Goal: Navigation & Orientation: Find specific page/section

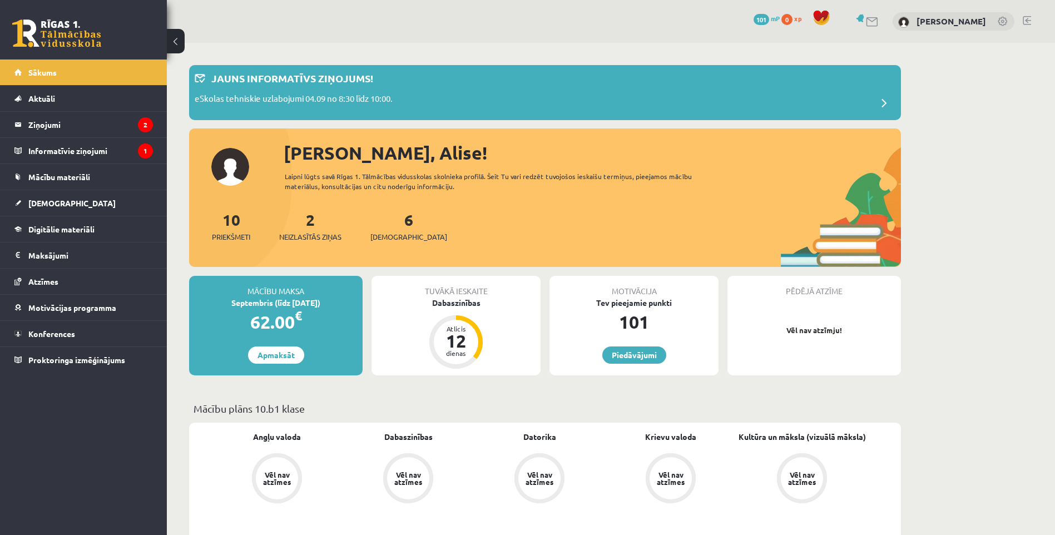
click at [244, 164] on div "[PERSON_NAME], Alise! Laipni lūgts savā Rīgas 1. Tālmācības vidusskolas skolnie…" at bounding box center [545, 204] width 712 height 128
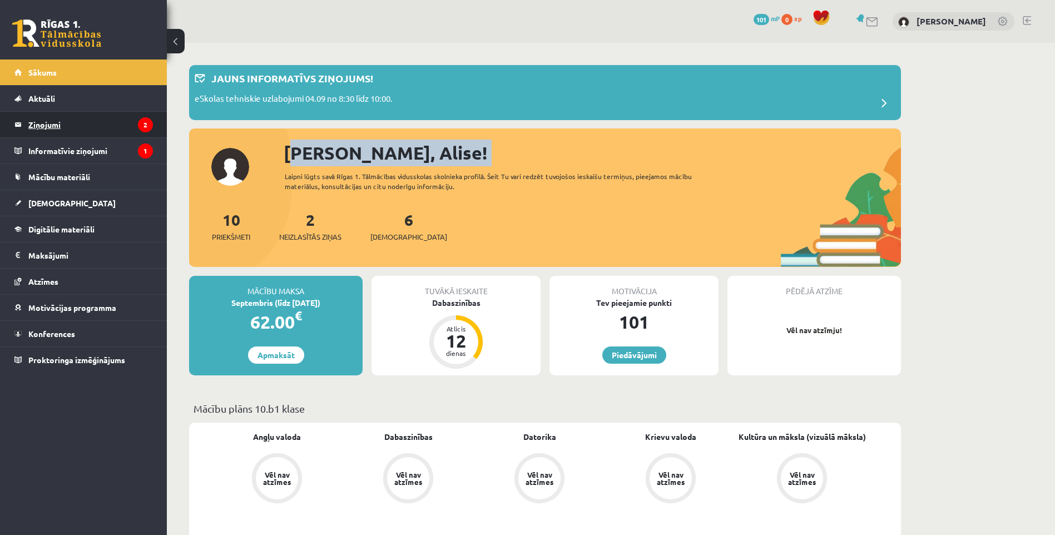
click at [132, 126] on legend "Ziņojumi 2" at bounding box center [90, 125] width 125 height 26
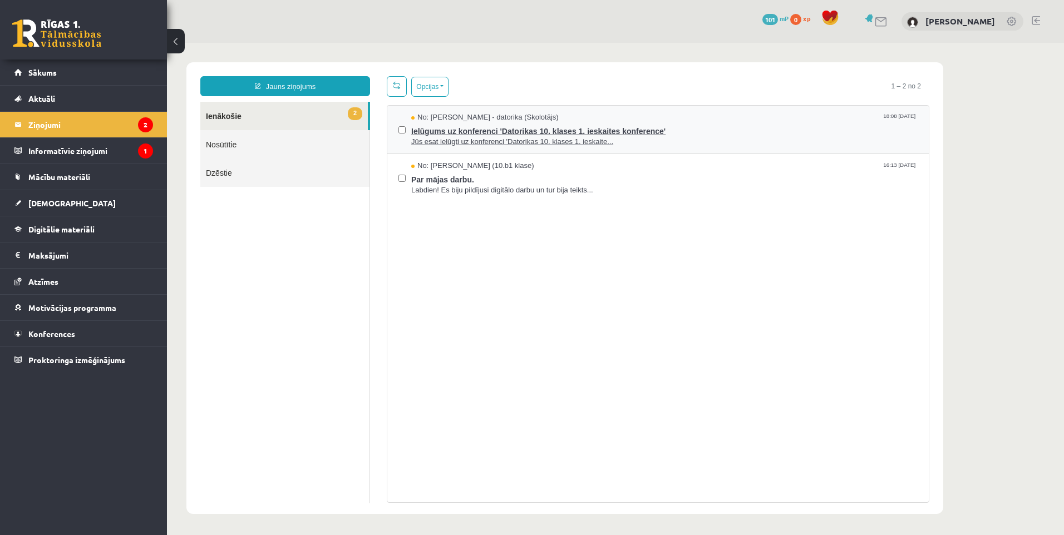
click at [448, 141] on span "Jūs esat ielūgti uz konferenci 'Datorikas 10. klases 1. ieskaite..." at bounding box center [664, 142] width 506 height 11
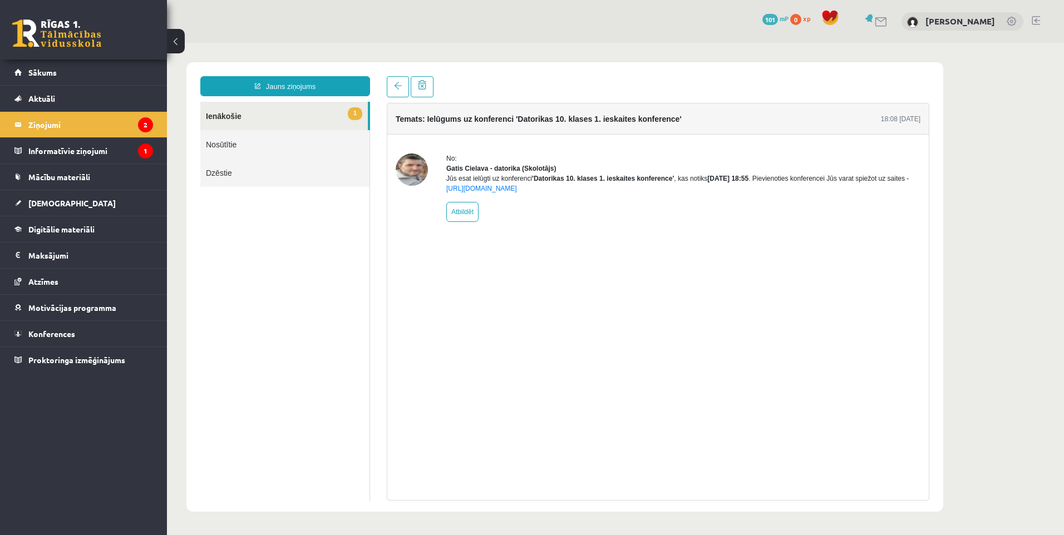
click at [329, 112] on link "1 Ienākošie" at bounding box center [283, 116] width 167 height 28
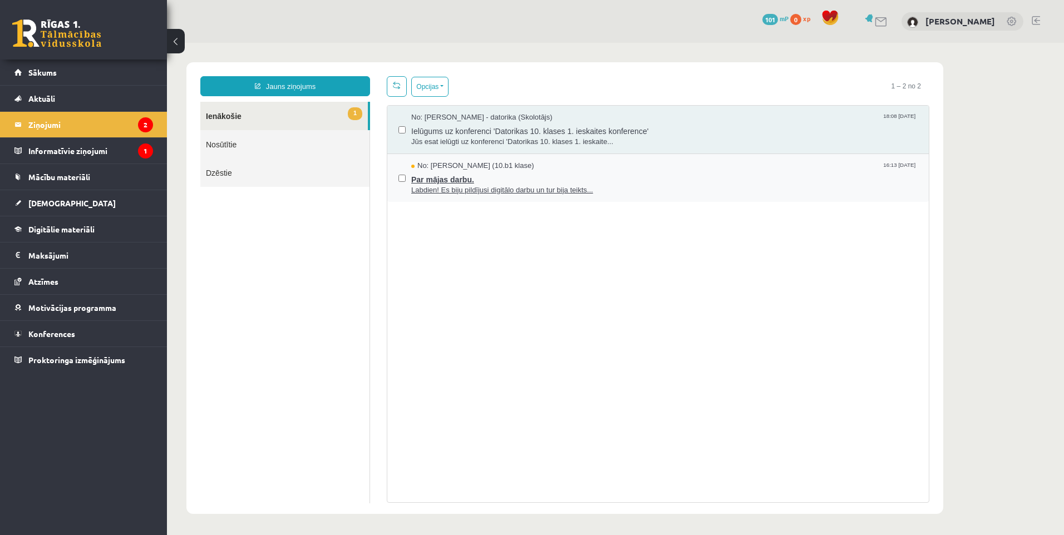
click at [416, 185] on span "Labdien! Es biju pildījusi digitālo darbu un tur bija teikts..." at bounding box center [664, 190] width 506 height 11
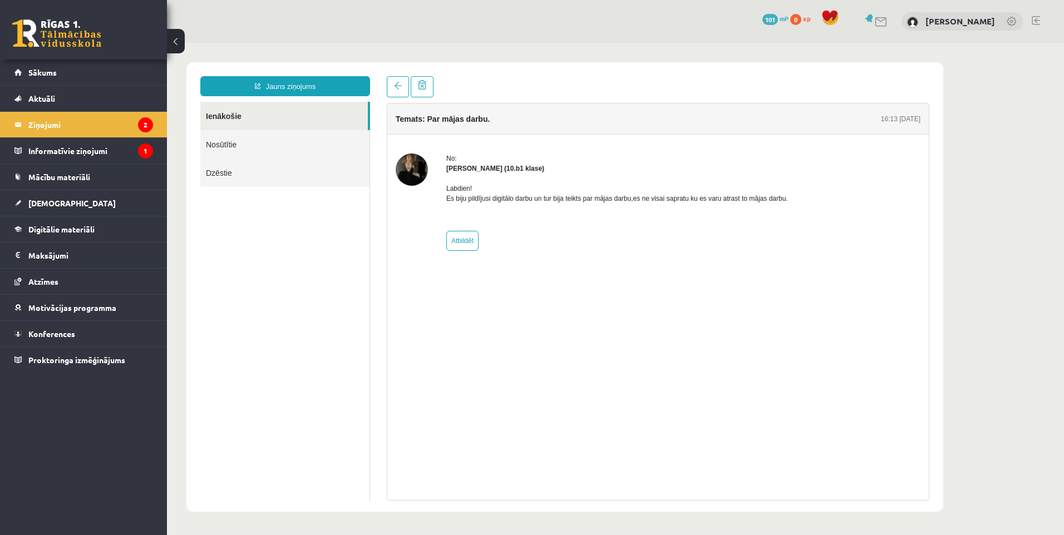
click at [278, 121] on link "Ienākošie" at bounding box center [283, 116] width 167 height 28
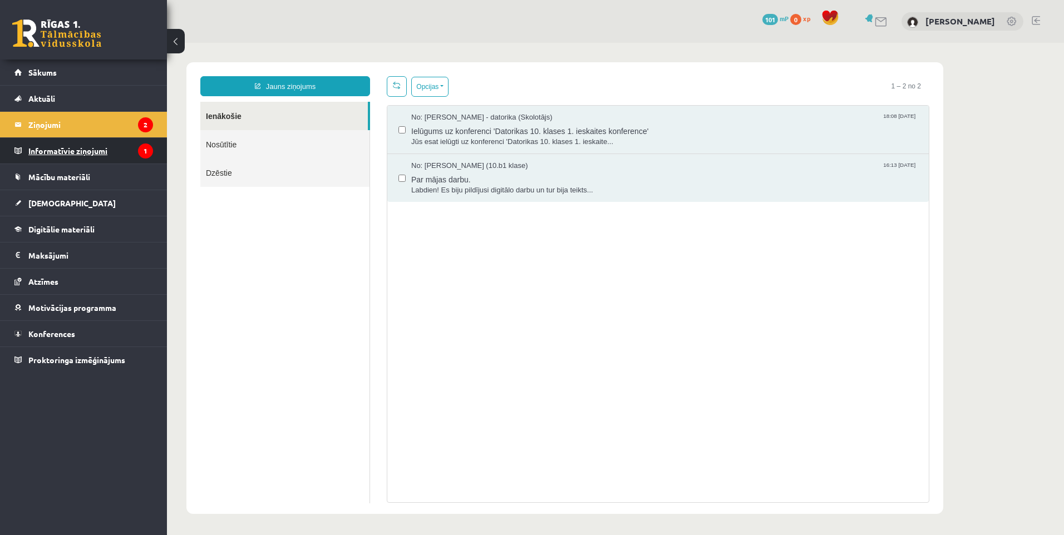
click at [147, 142] on legend "Informatīvie ziņojumi 1" at bounding box center [90, 151] width 125 height 26
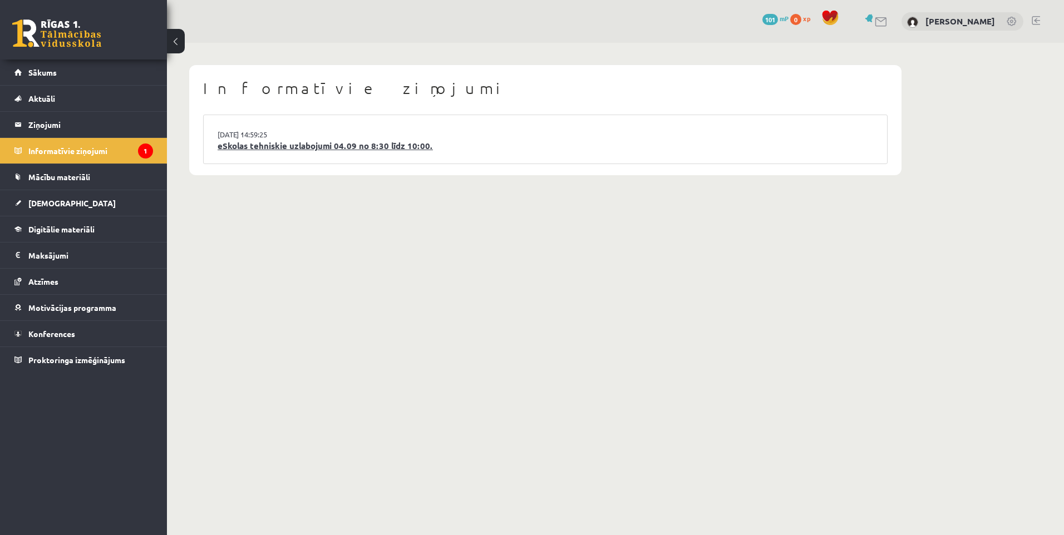
click at [314, 148] on link "eSkolas tehniskie uzlabojumi 04.09 no 8:30 līdz 10:00." at bounding box center [545, 146] width 655 height 13
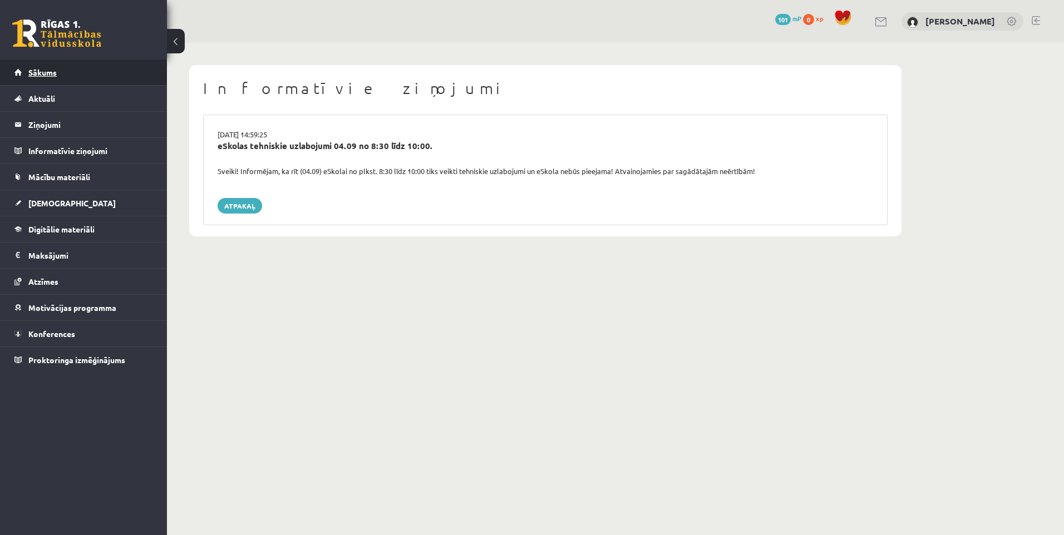
click at [76, 69] on link "Sākums" at bounding box center [83, 73] width 139 height 26
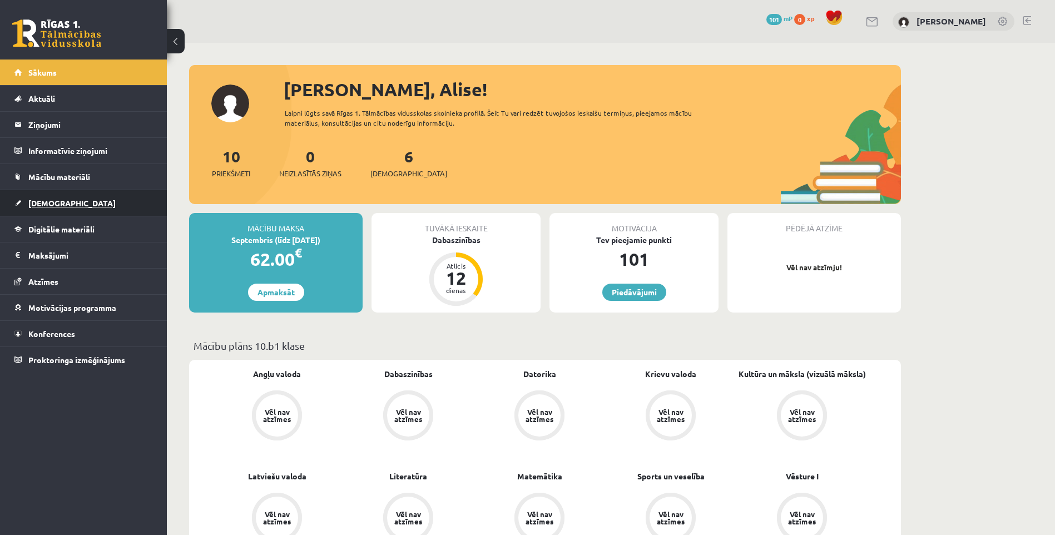
click at [50, 198] on link "[DEMOGRAPHIC_DATA]" at bounding box center [83, 203] width 139 height 26
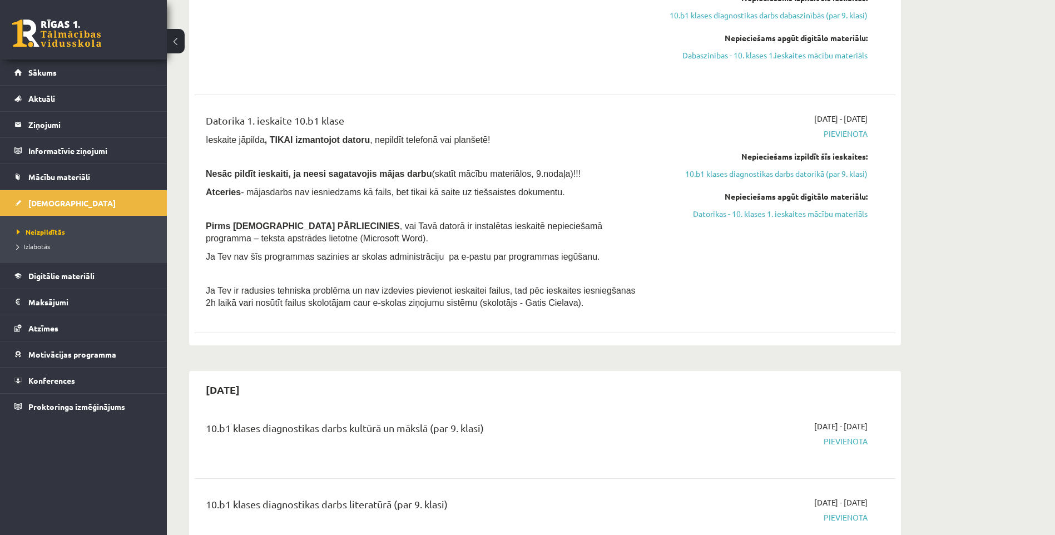
scroll to position [389, 0]
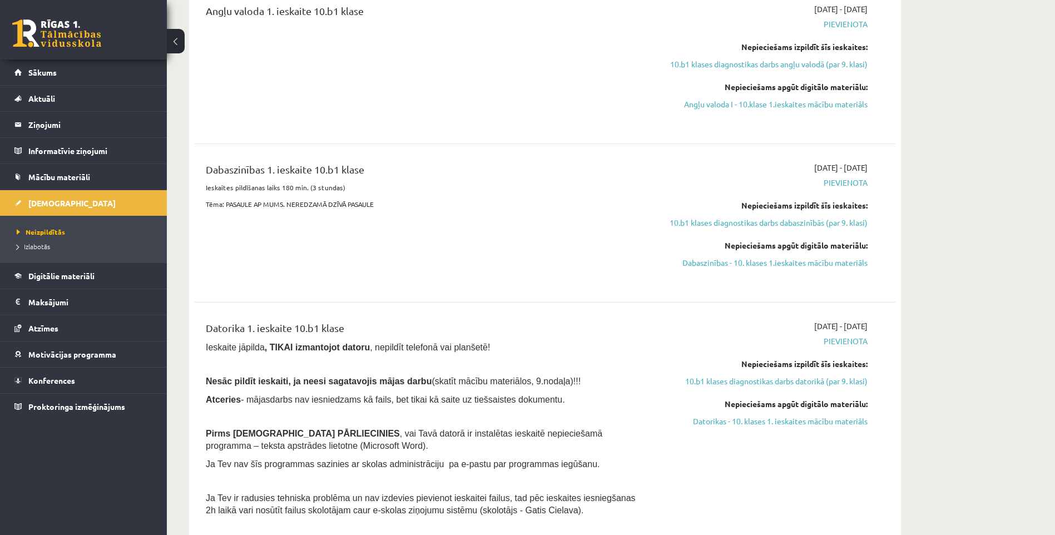
drag, startPoint x: 267, startPoint y: 272, endPoint x: 287, endPoint y: 262, distance: 21.9
drag, startPoint x: 287, startPoint y: 262, endPoint x: 265, endPoint y: 223, distance: 44.1
click at [265, 223] on div "Dabaszinības 1. ieskaite 10.b1 klase Ieskaites pildīšanas laiks 180 min. (3 stu…" at bounding box center [424, 223] width 452 height 122
click at [47, 381] on span "Konferences" at bounding box center [51, 381] width 47 height 10
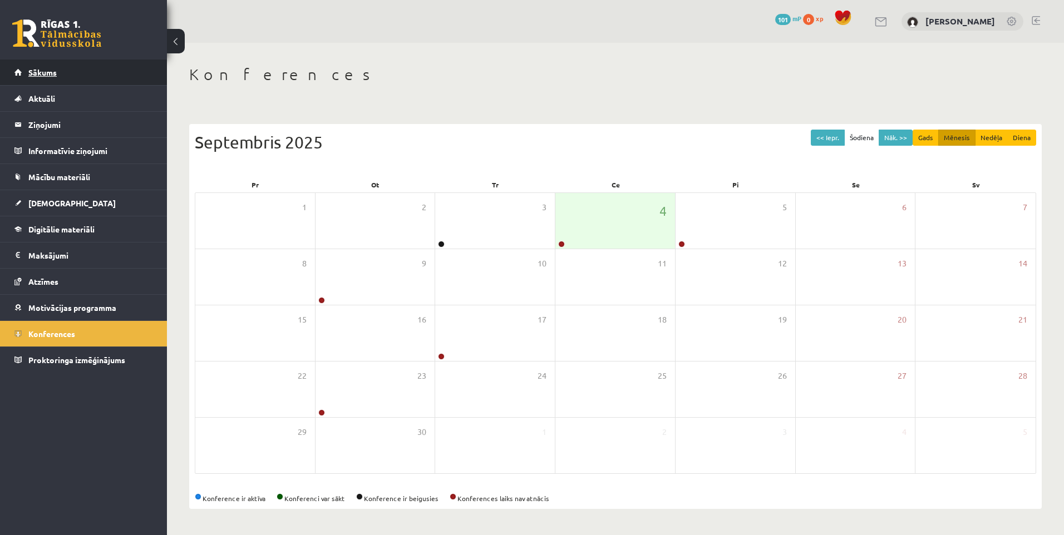
click at [41, 77] on link "Sākums" at bounding box center [83, 73] width 139 height 26
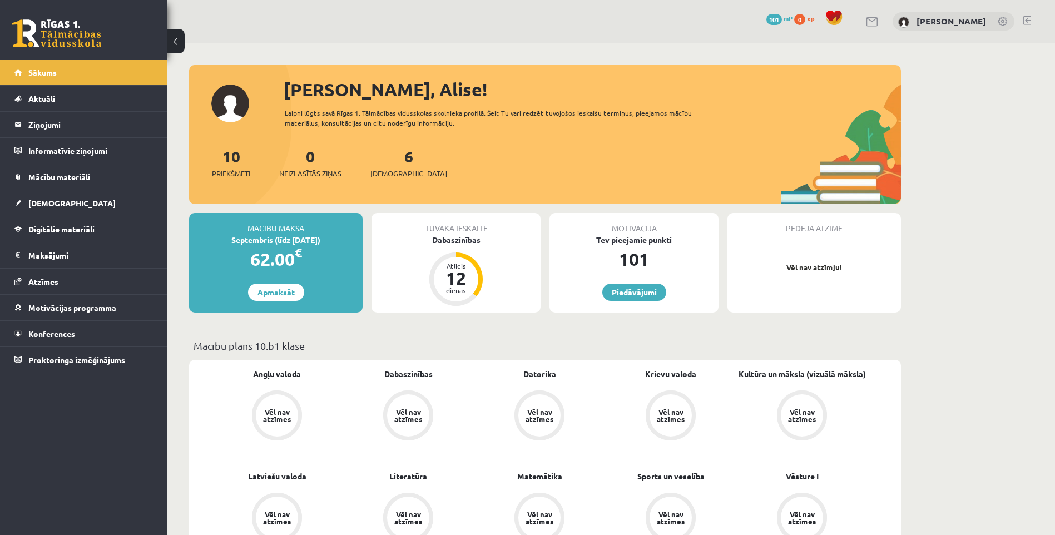
click at [640, 295] on link "Piedāvājumi" at bounding box center [635, 292] width 64 height 17
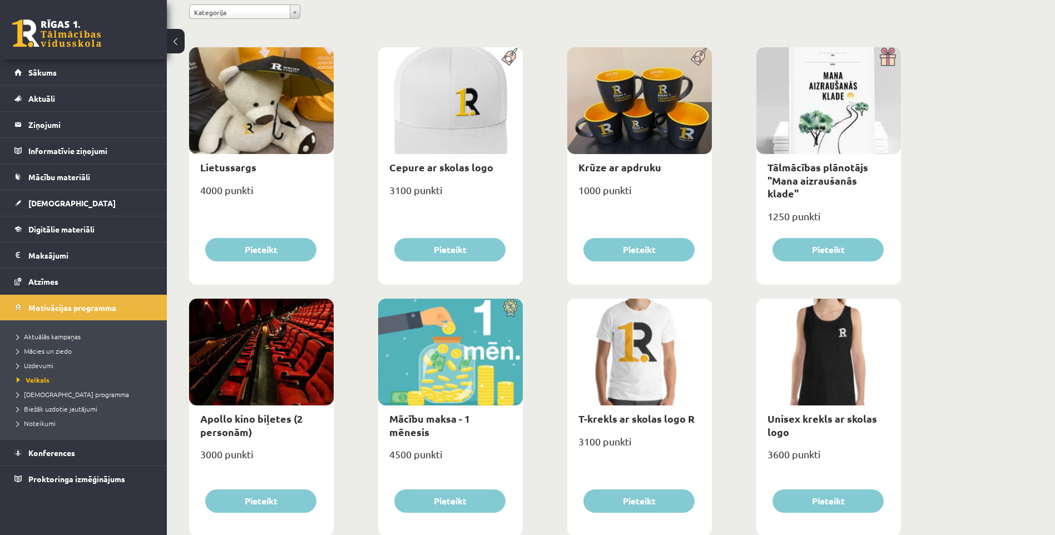
scroll to position [117, 0]
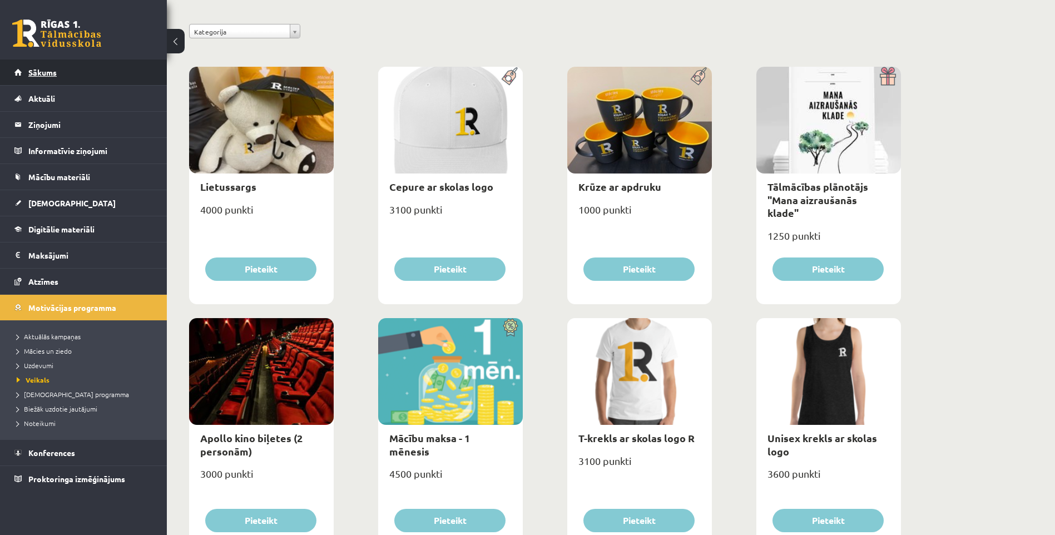
click at [46, 73] on span "Sākums" at bounding box center [42, 72] width 28 height 10
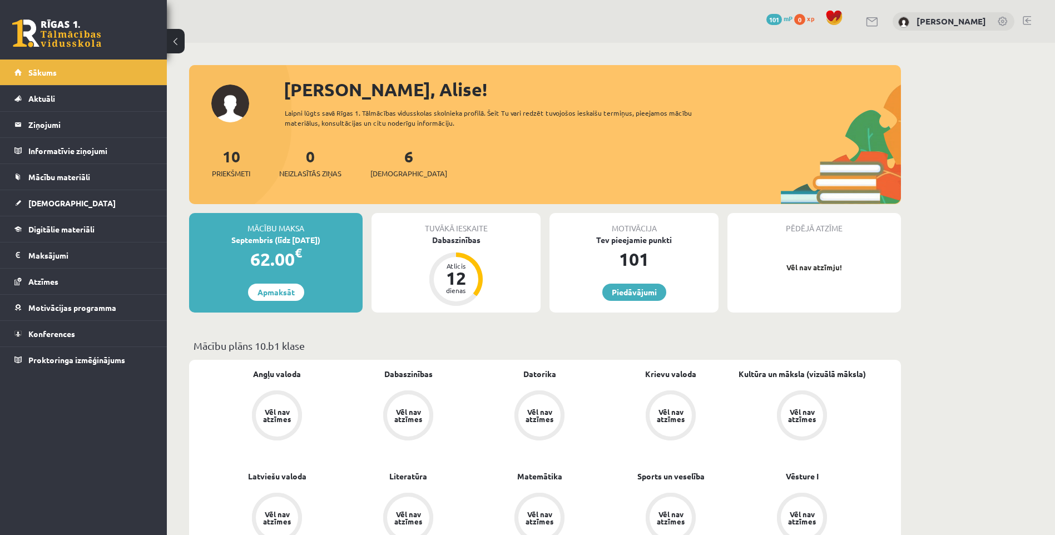
click at [803, 18] on span "0" at bounding box center [800, 19] width 11 height 11
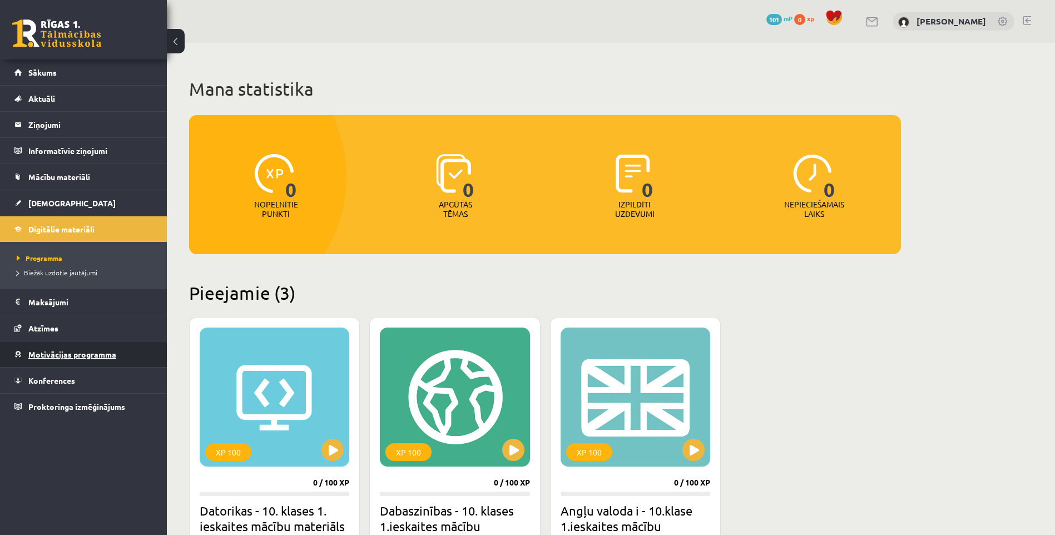
click at [62, 357] on span "Motivācijas programma" at bounding box center [72, 354] width 88 height 10
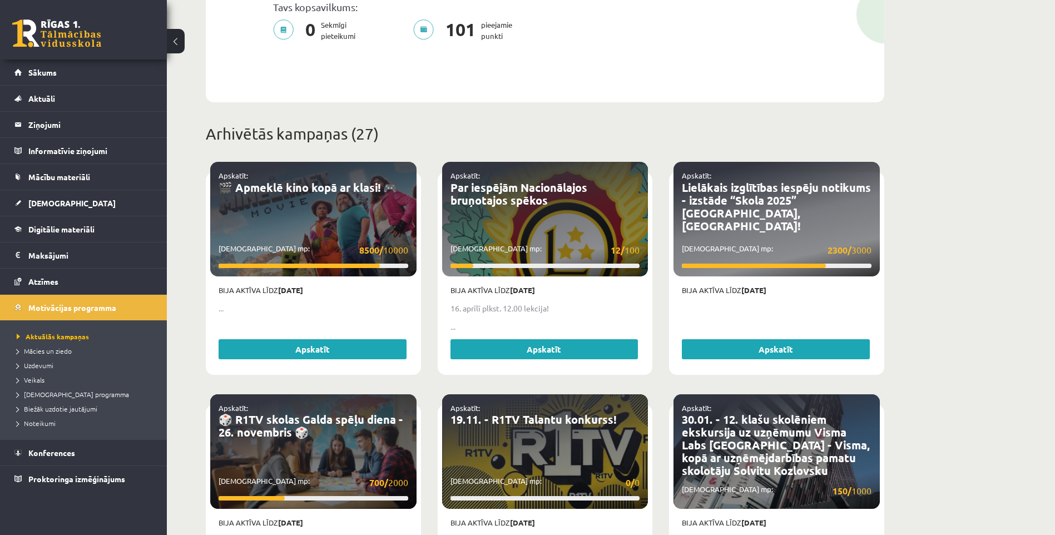
scroll to position [334, 0]
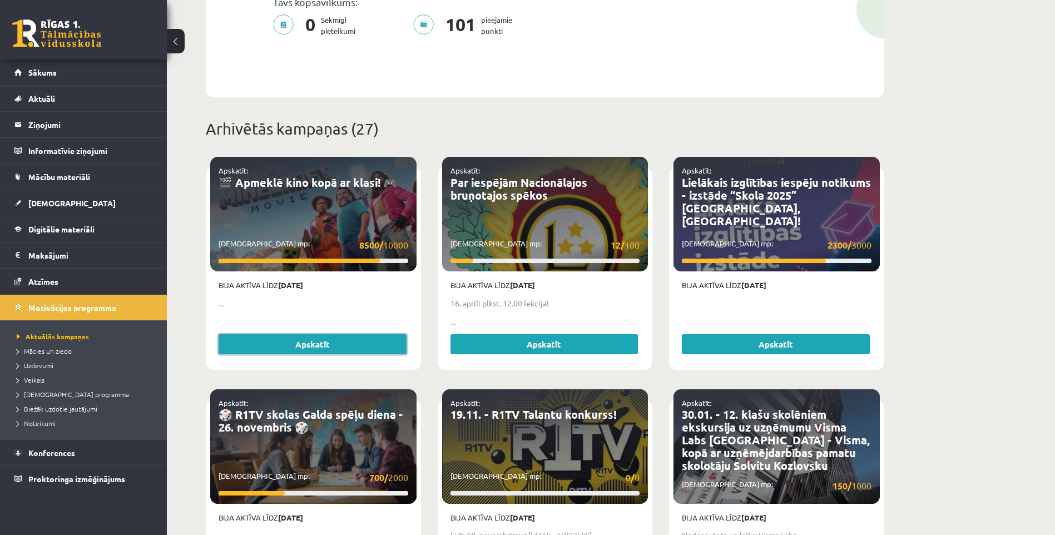
click at [258, 334] on link "Apskatīt" at bounding box center [313, 344] width 188 height 20
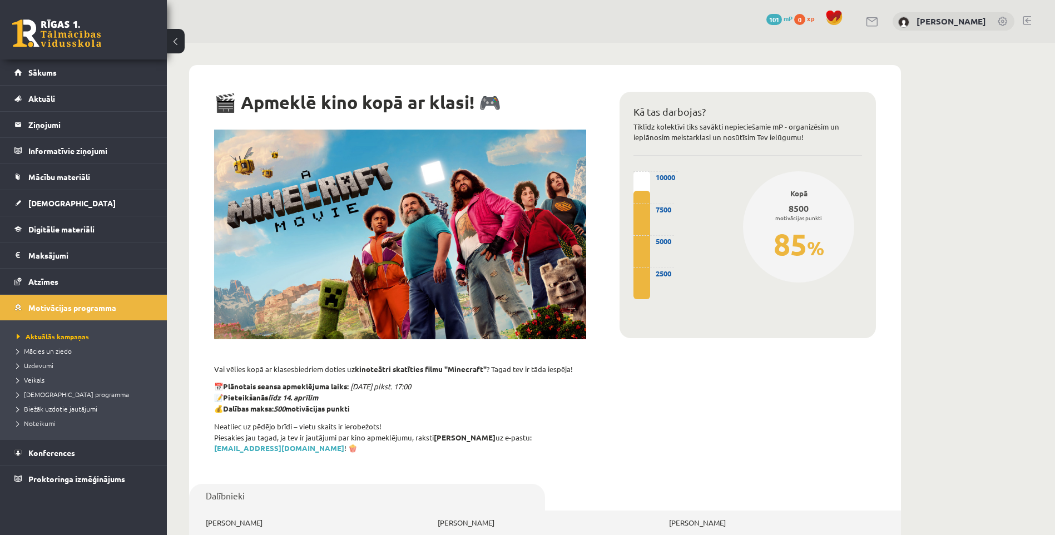
scroll to position [223, 0]
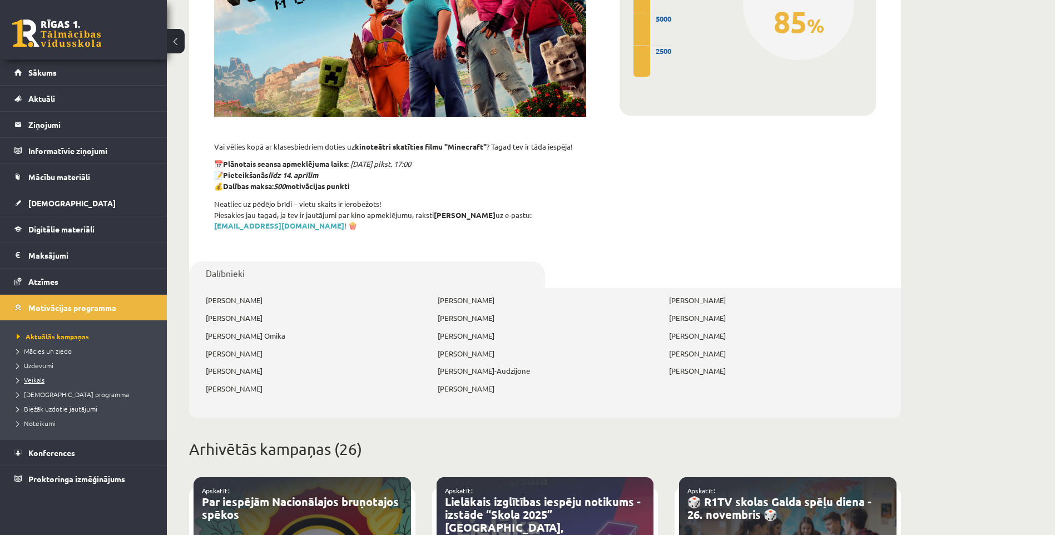
click at [34, 381] on span "Veikals" at bounding box center [31, 380] width 28 height 9
